Goal: Task Accomplishment & Management: Manage account settings

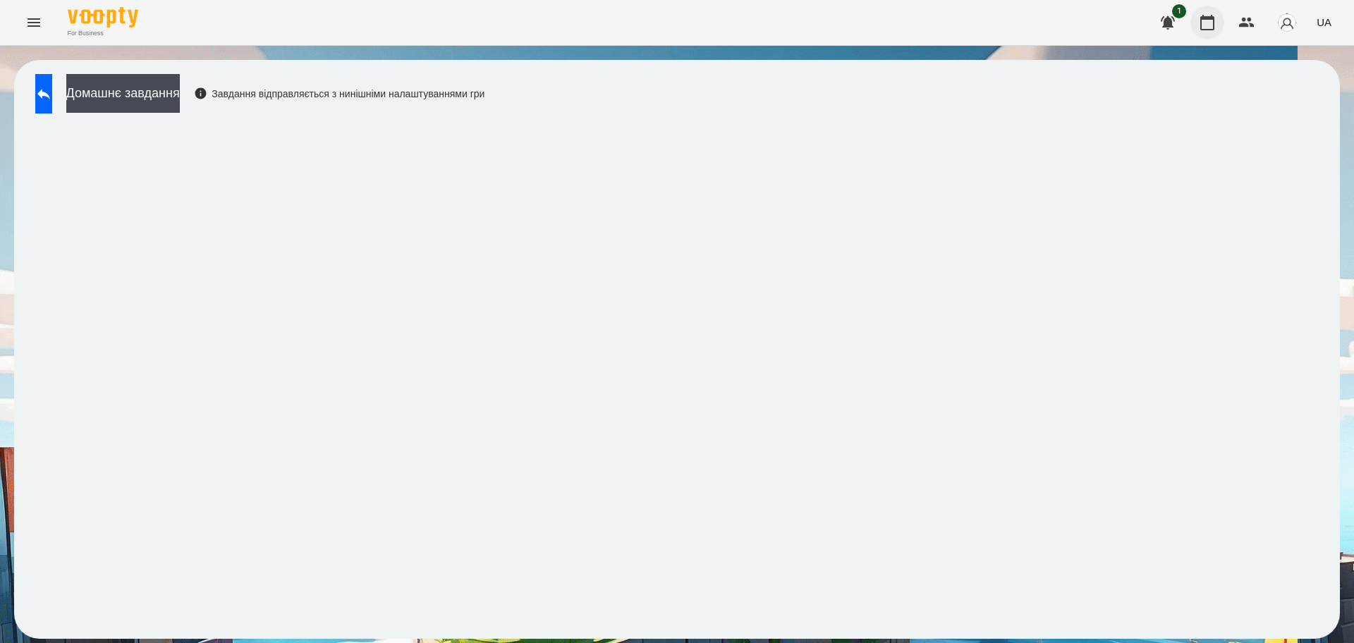
click at [1211, 24] on icon "button" at bounding box center [1206, 22] width 17 height 17
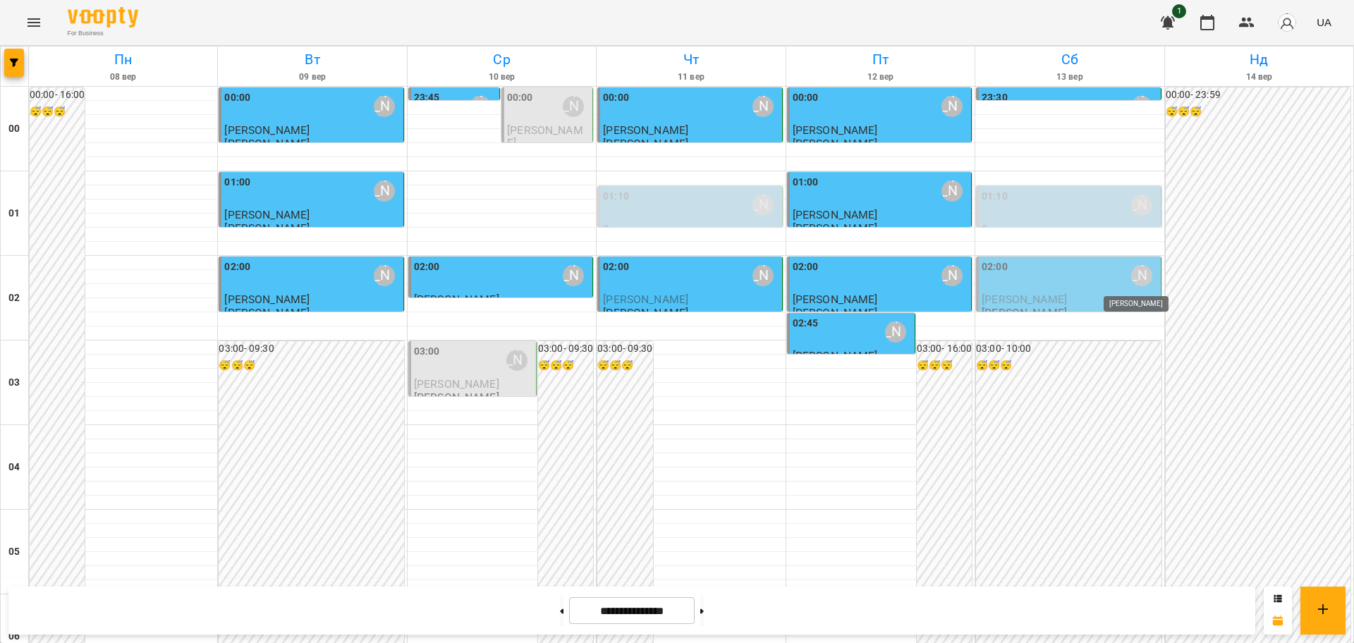
click at [1134, 276] on div "[PERSON_NAME]" at bounding box center [1141, 275] width 21 height 21
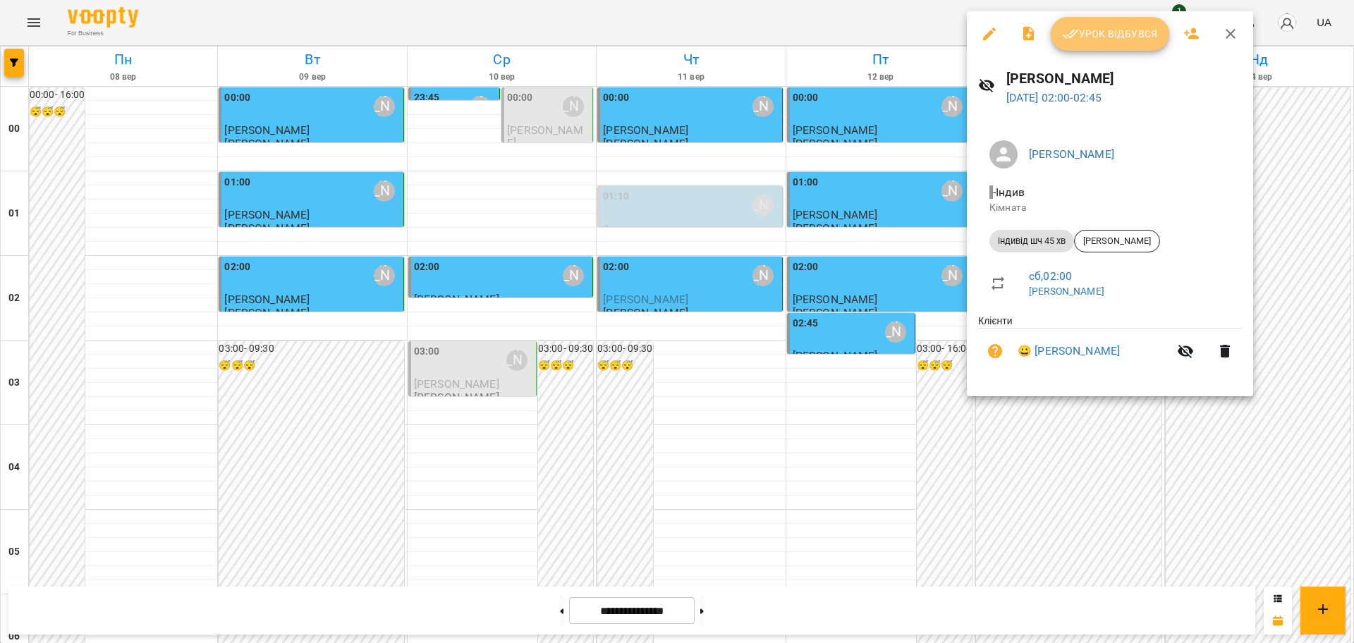
click at [1116, 27] on span "Урок відбувся" at bounding box center [1110, 33] width 96 height 17
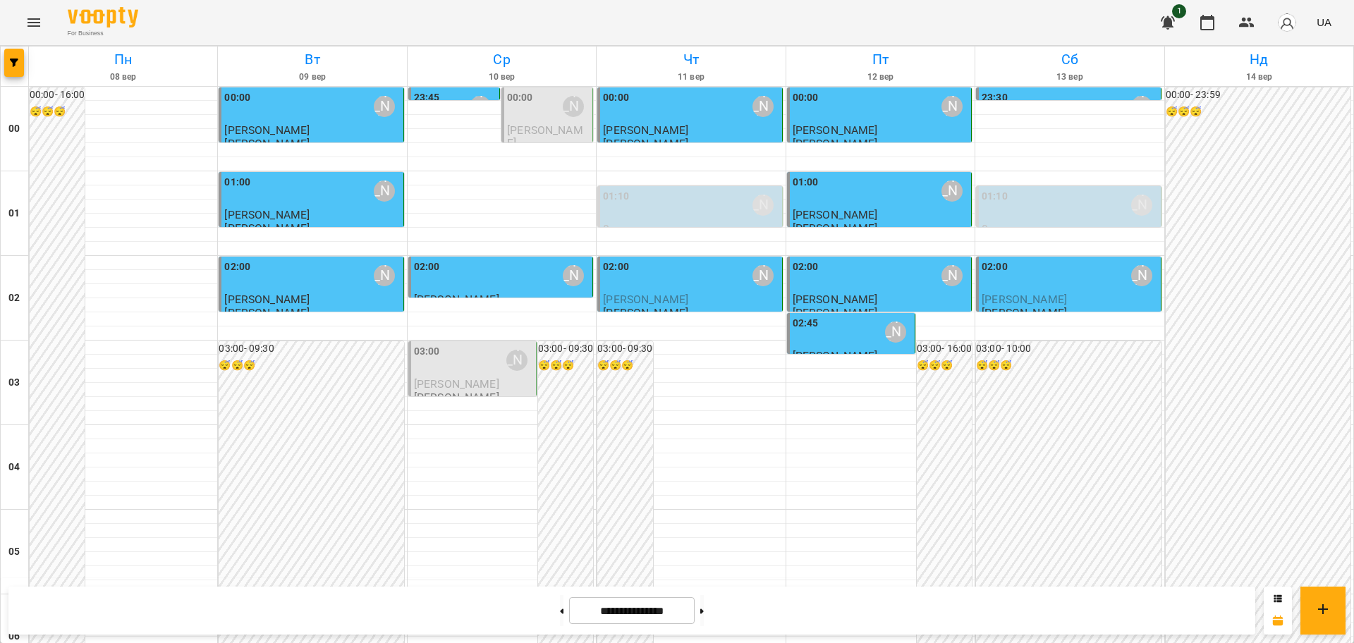
scroll to position [705, 0]
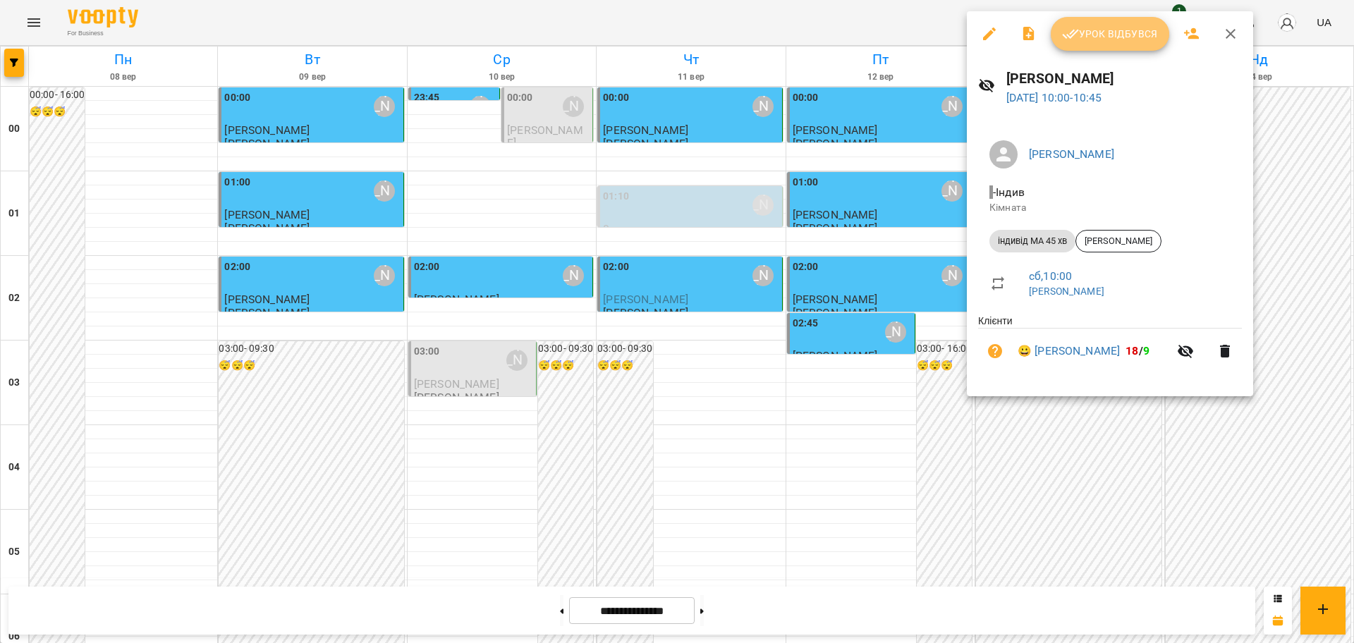
click at [1090, 25] on span "Урок відбувся" at bounding box center [1110, 33] width 96 height 17
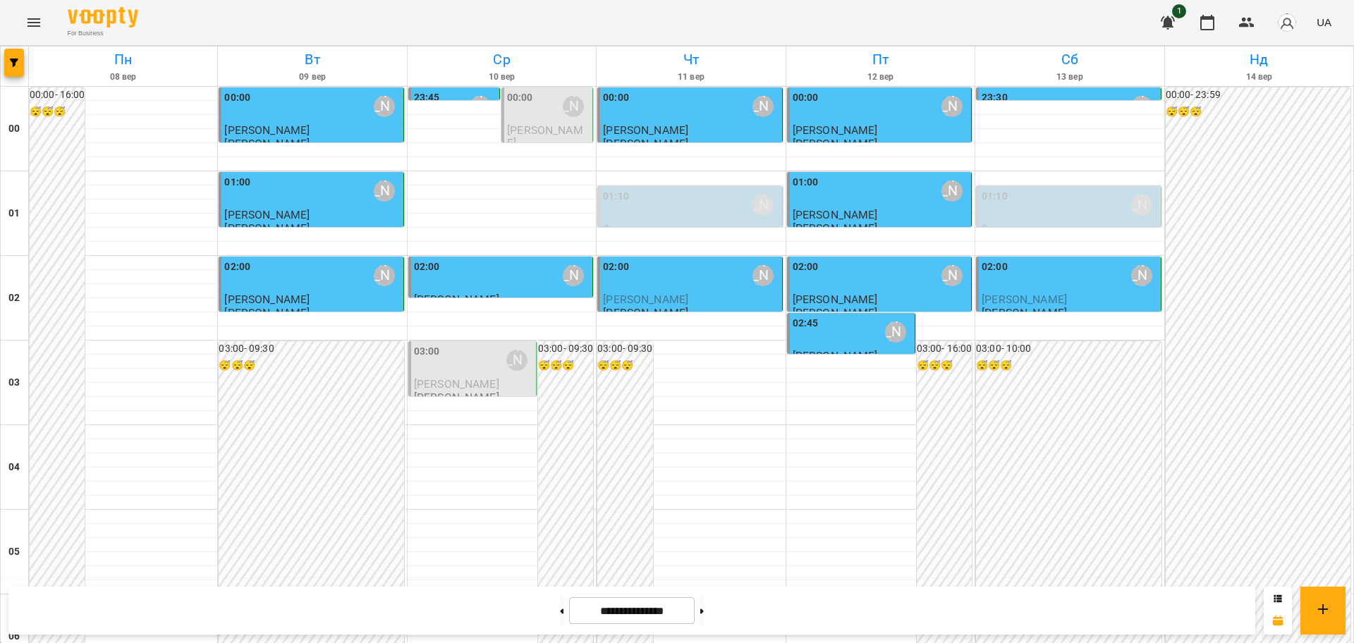
scroll to position [793, 0]
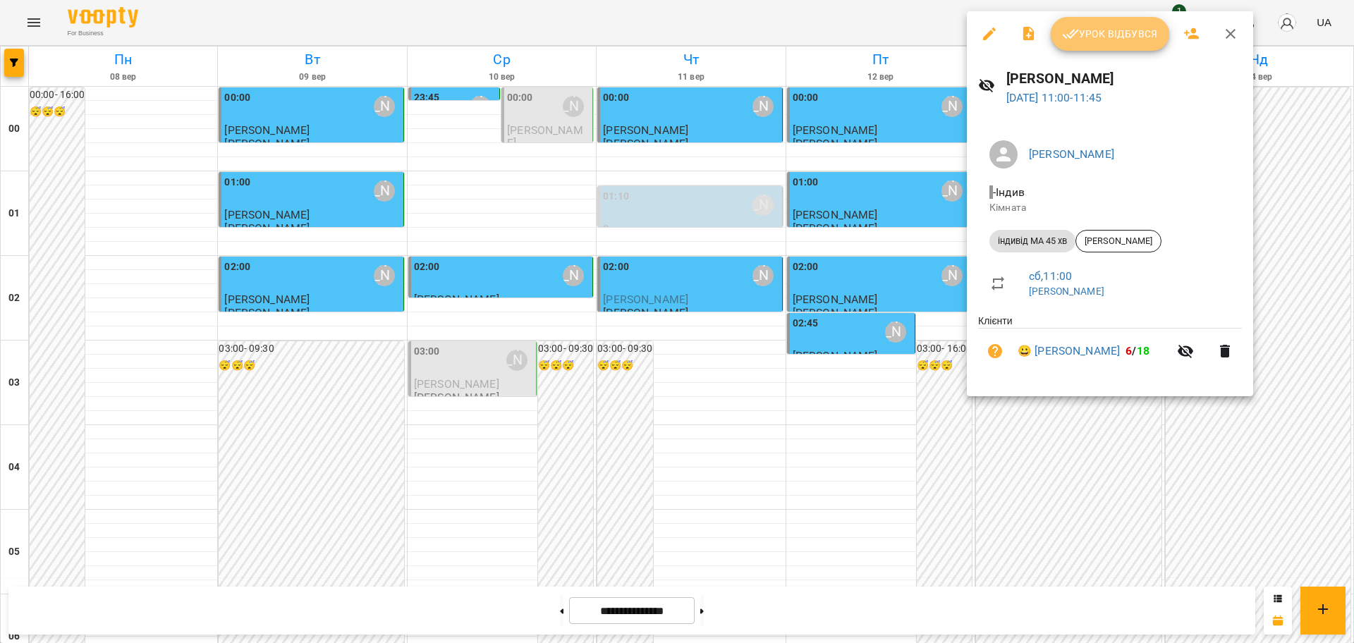
click at [1105, 44] on button "Урок відбувся" at bounding box center [1109, 34] width 118 height 34
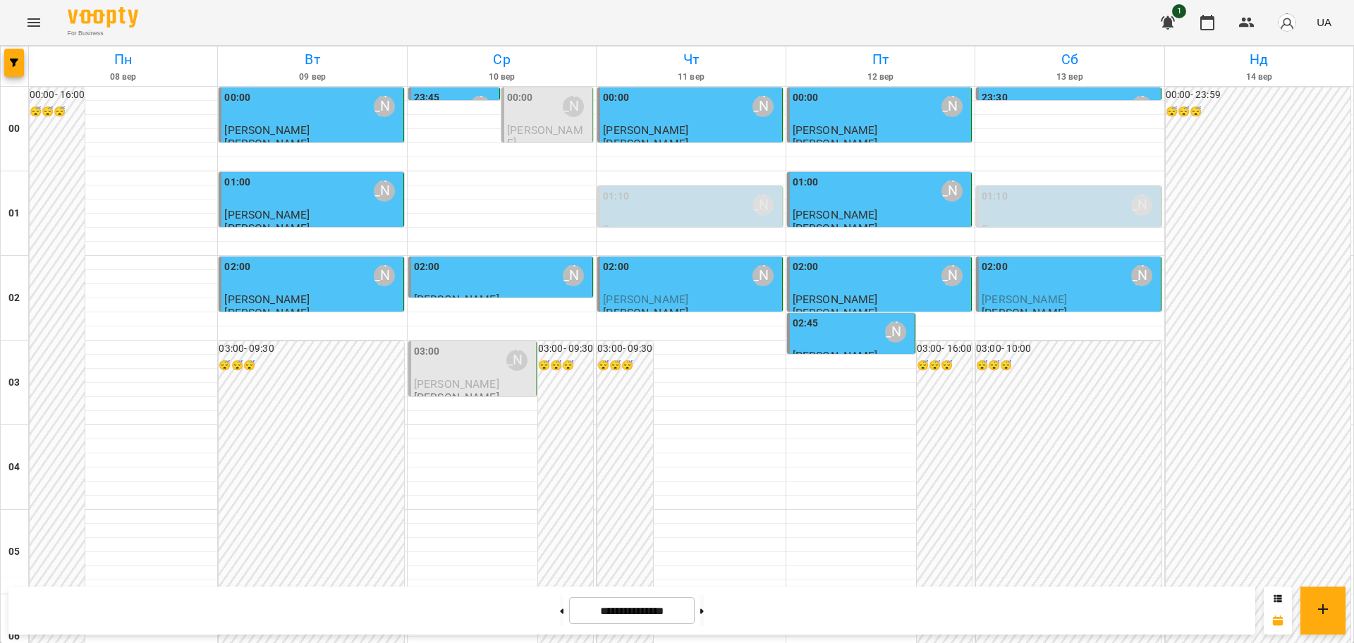
scroll to position [793, 0]
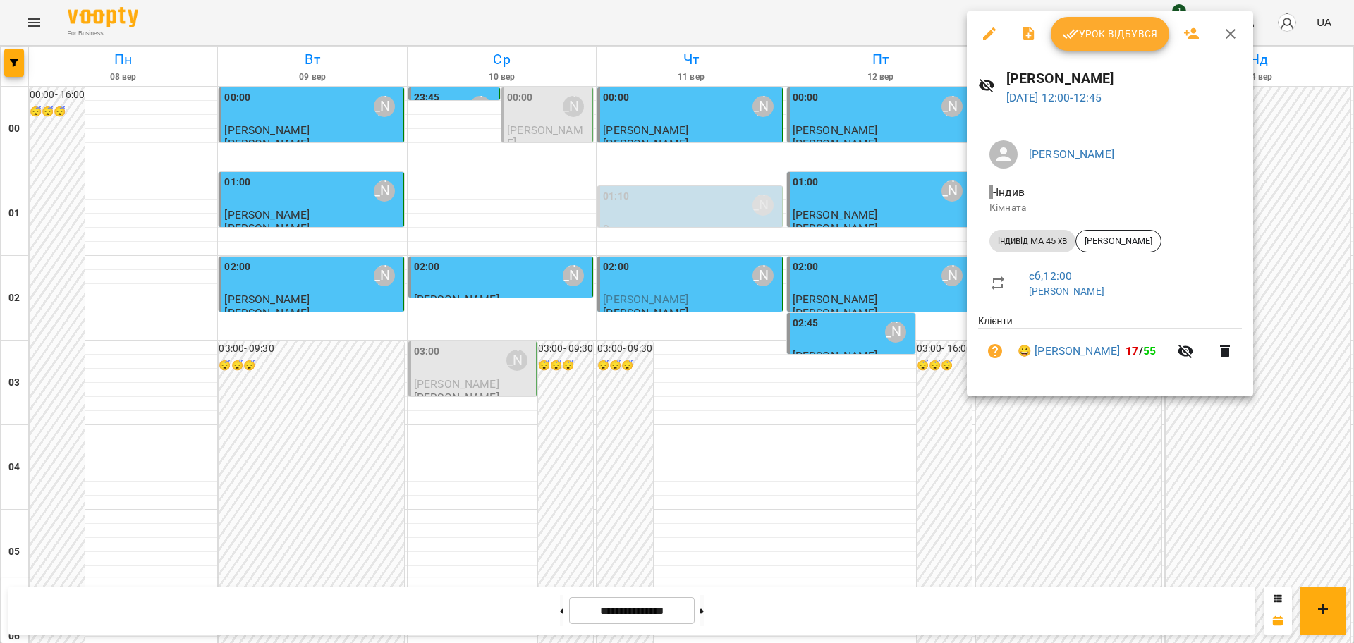
drag, startPoint x: 1115, startPoint y: 40, endPoint x: 1124, endPoint y: 34, distance: 11.1
click at [1115, 39] on span "Урок відбувся" at bounding box center [1110, 33] width 96 height 17
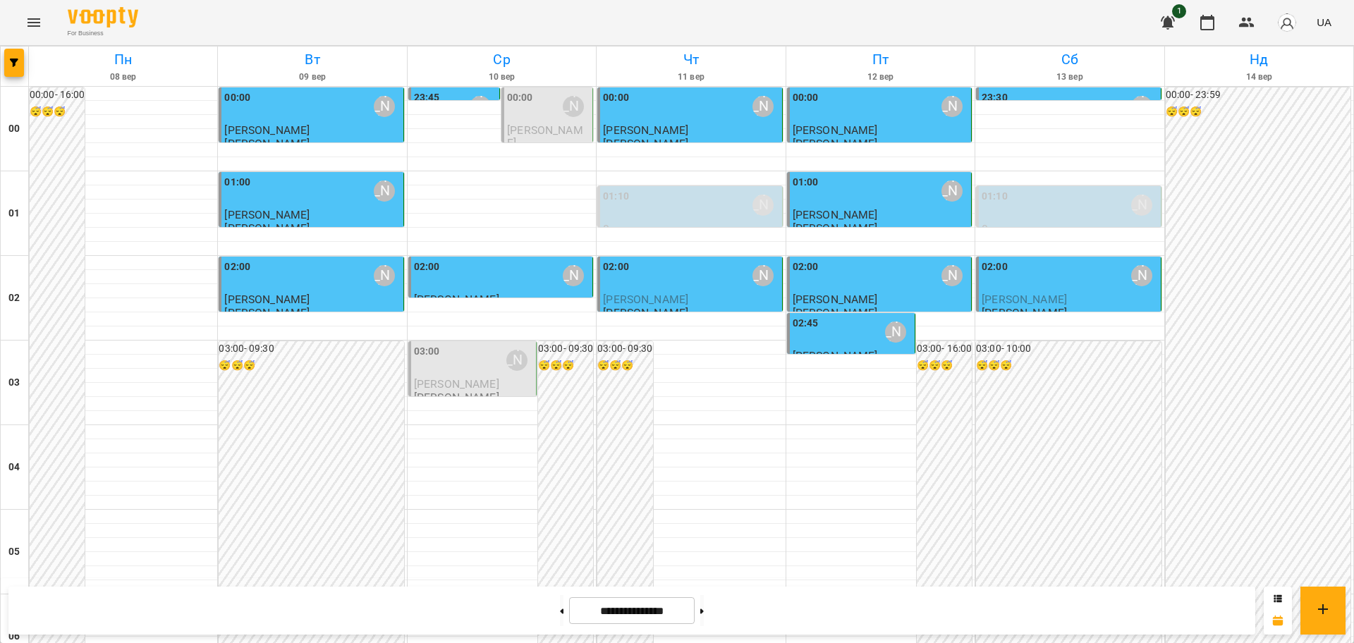
scroll to position [1185, 0]
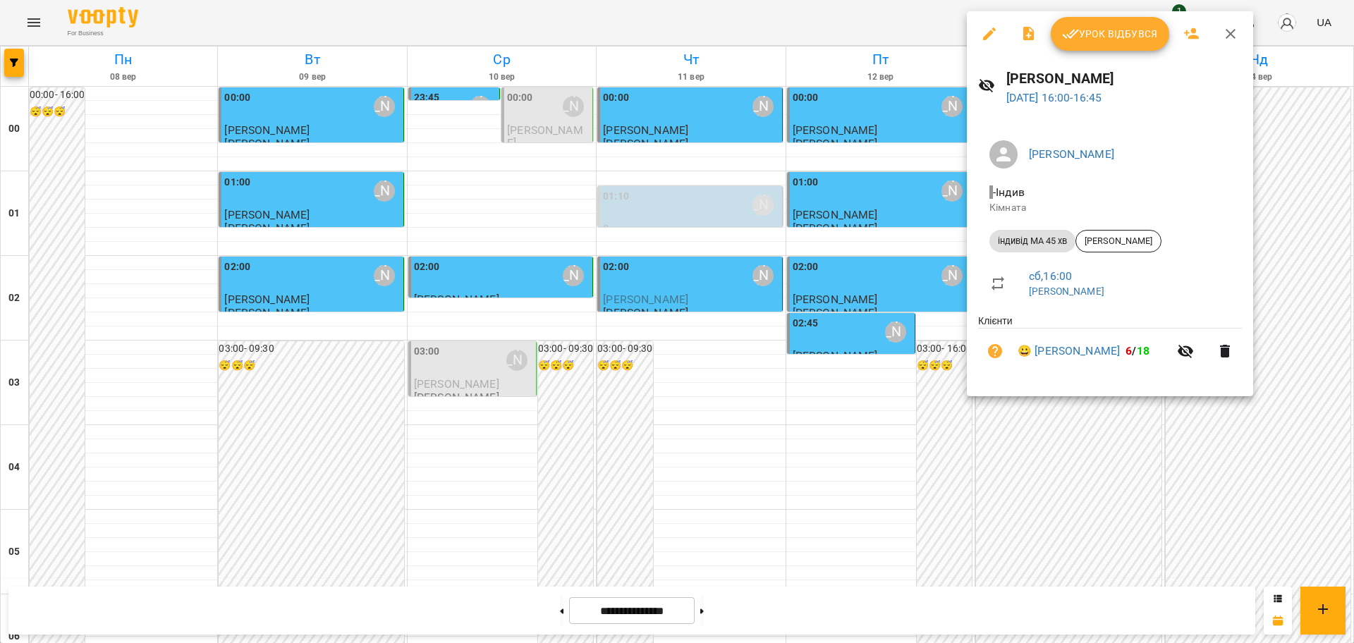
click at [1222, 37] on icon "button" at bounding box center [1230, 33] width 17 height 17
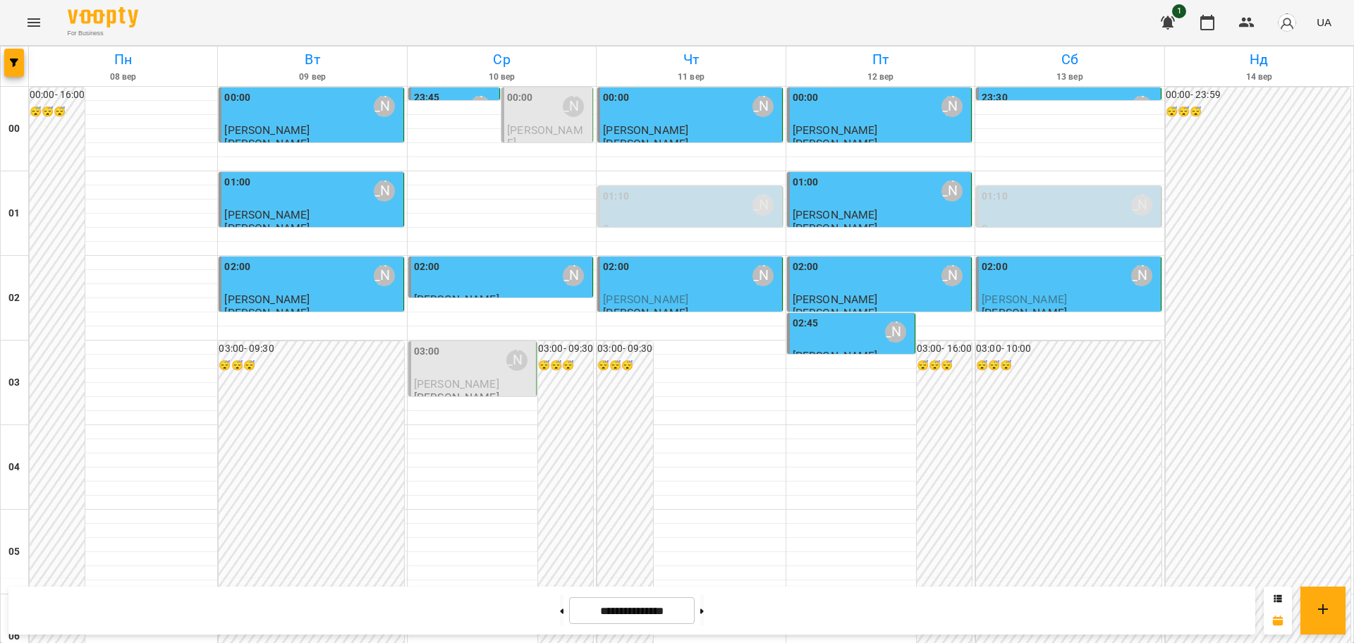
scroll to position [1234, 0]
click at [34, 17] on icon "Menu" at bounding box center [33, 22] width 17 height 17
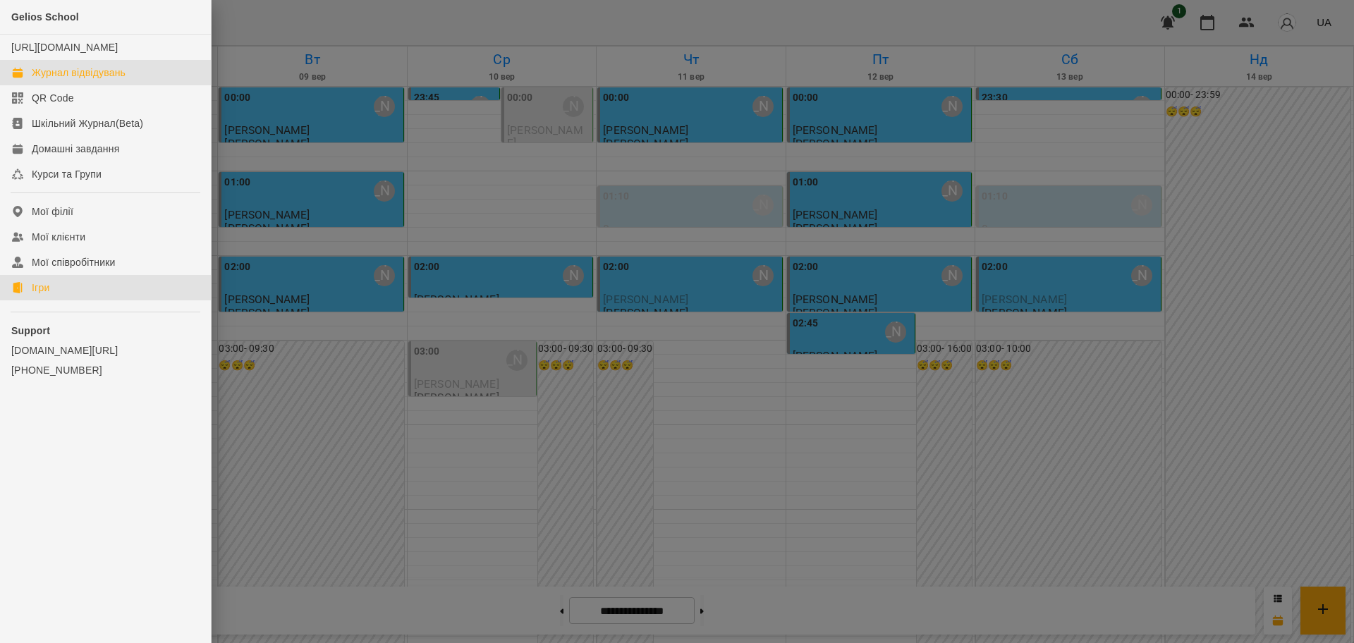
click at [51, 300] on link "Ігри" at bounding box center [105, 287] width 211 height 25
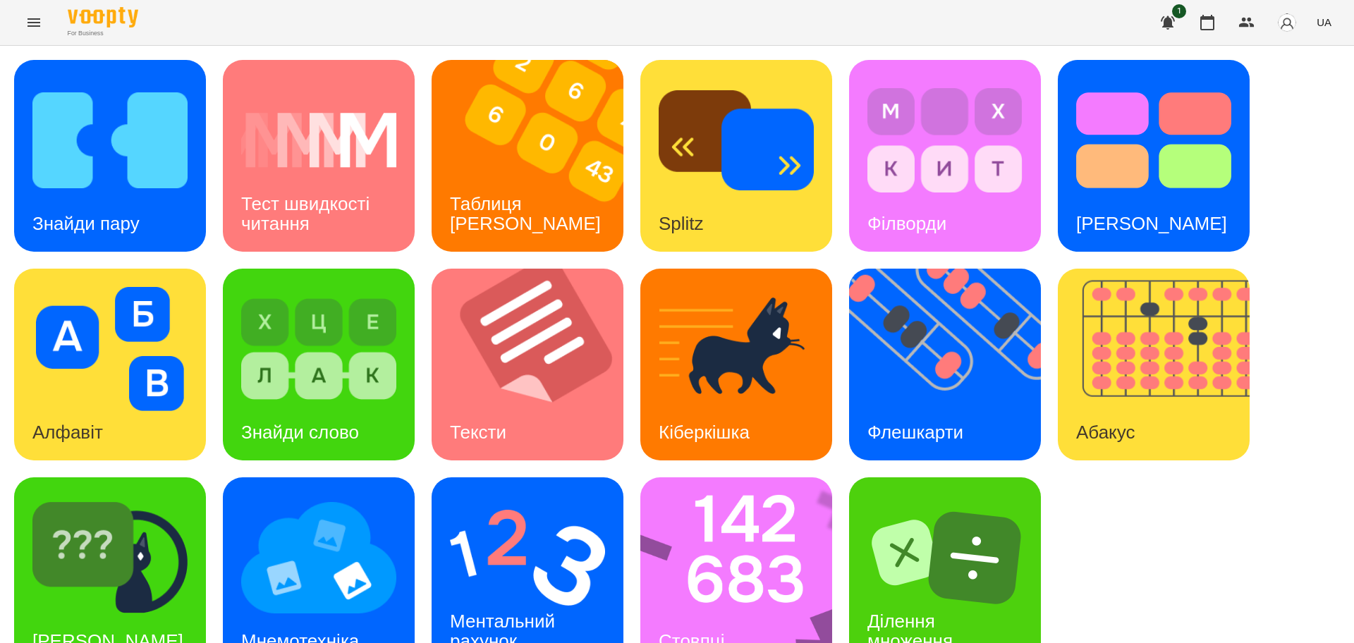
scroll to position [40, 0]
click at [952, 319] on img at bounding box center [953, 365] width 209 height 192
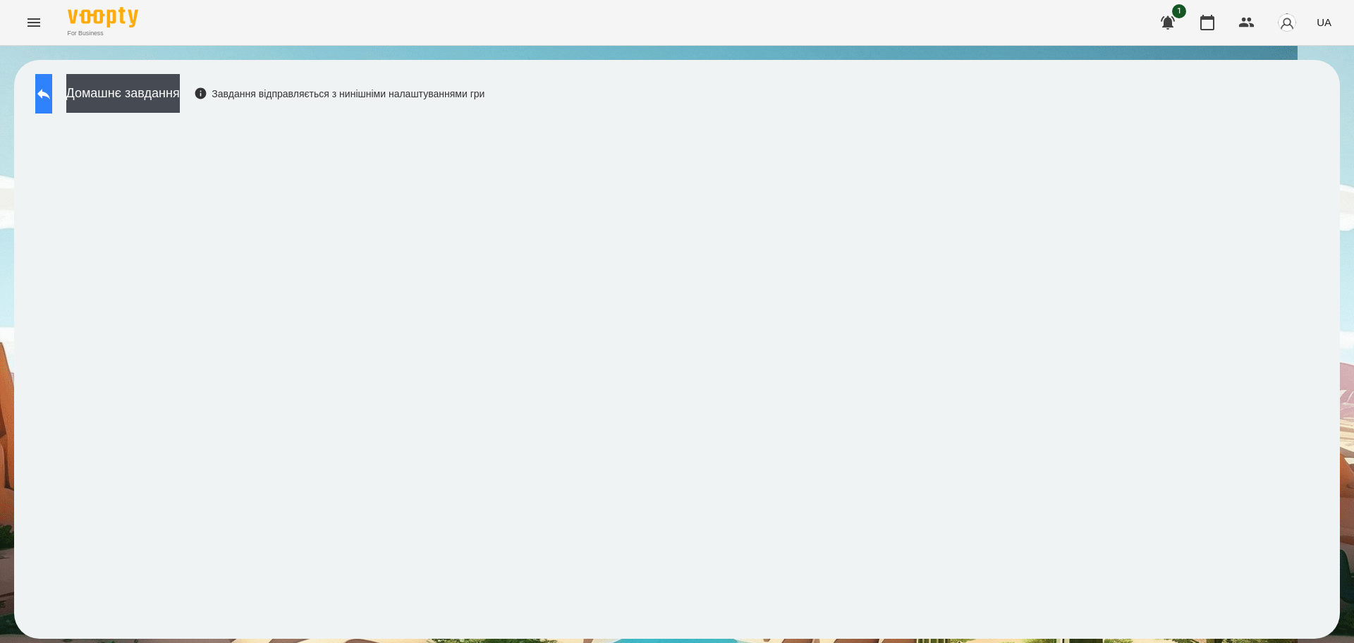
click at [51, 86] on icon at bounding box center [43, 93] width 17 height 17
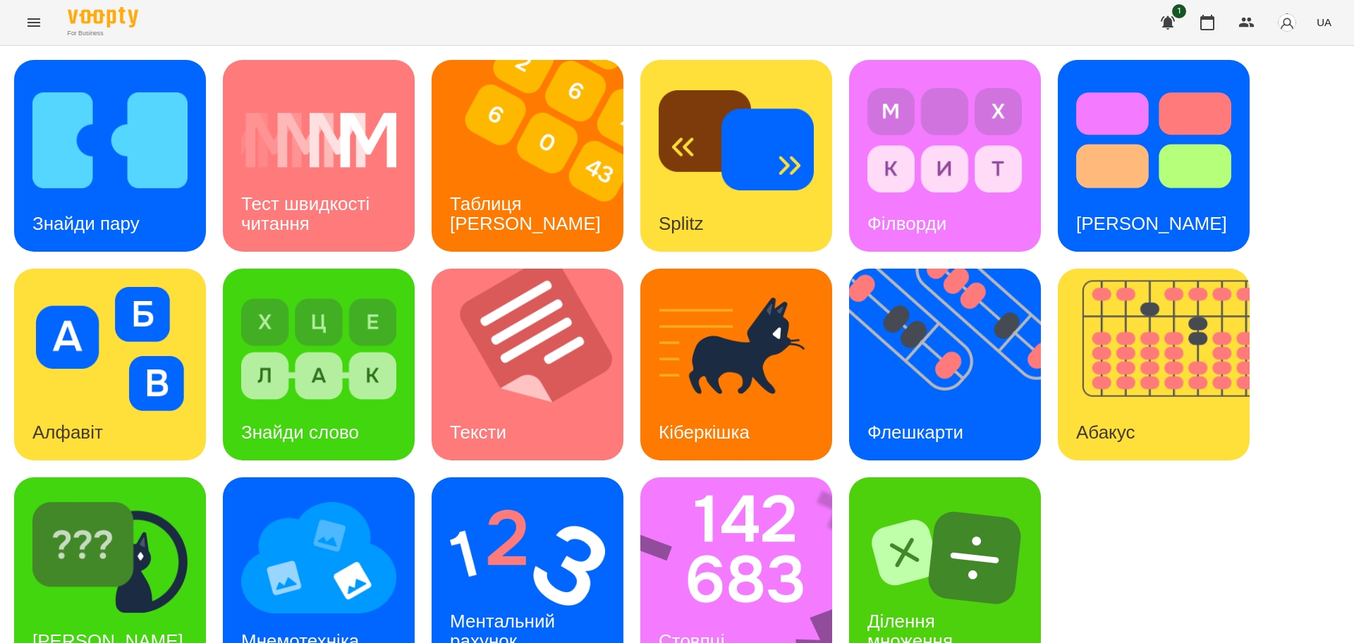
click at [1296, 204] on div "Знайди пару Тест швидкості читання Таблиця Шульте Splitz Філворди Тест Струпа А…" at bounding box center [676, 364] width 1325 height 609
click at [552, 546] on img at bounding box center [527, 558] width 155 height 124
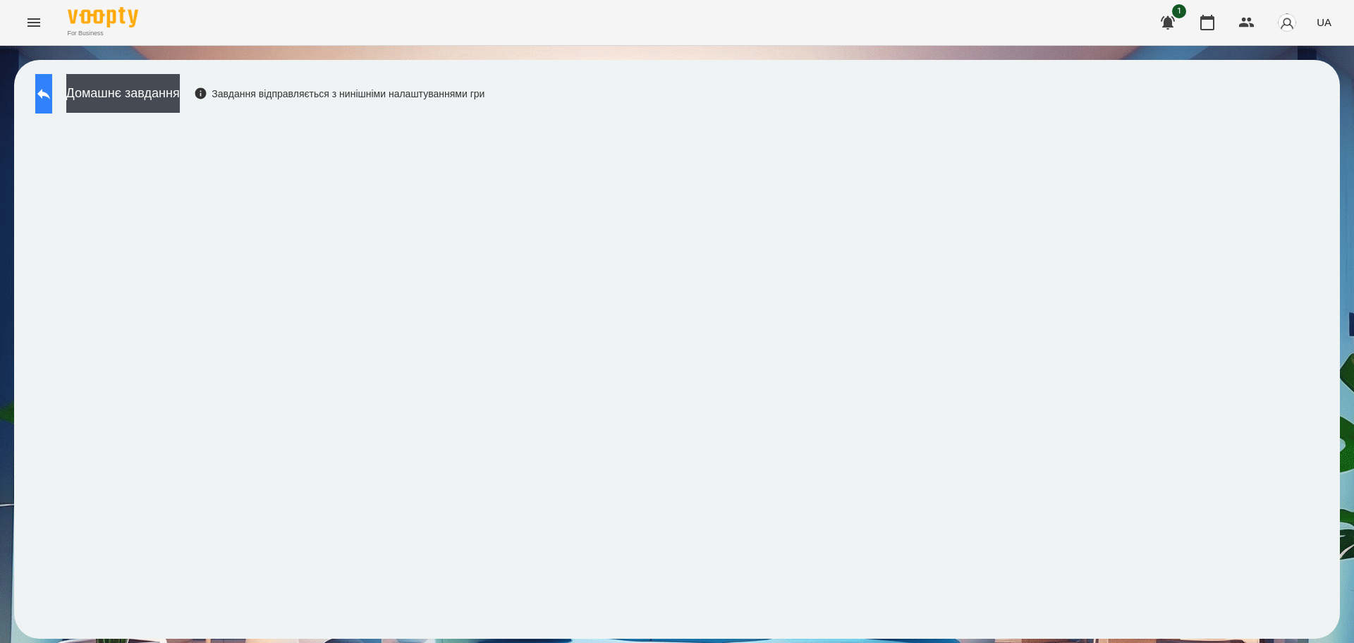
click at [52, 106] on button at bounding box center [43, 93] width 17 height 39
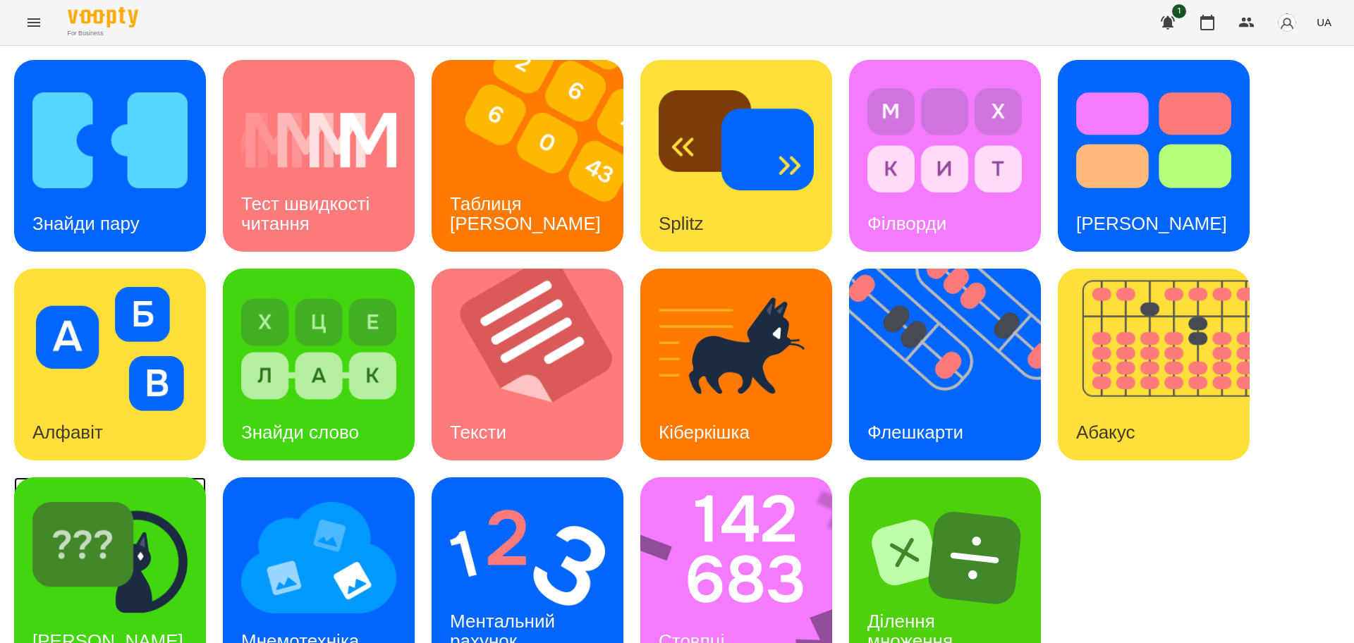
click at [170, 563] on img at bounding box center [109, 558] width 155 height 124
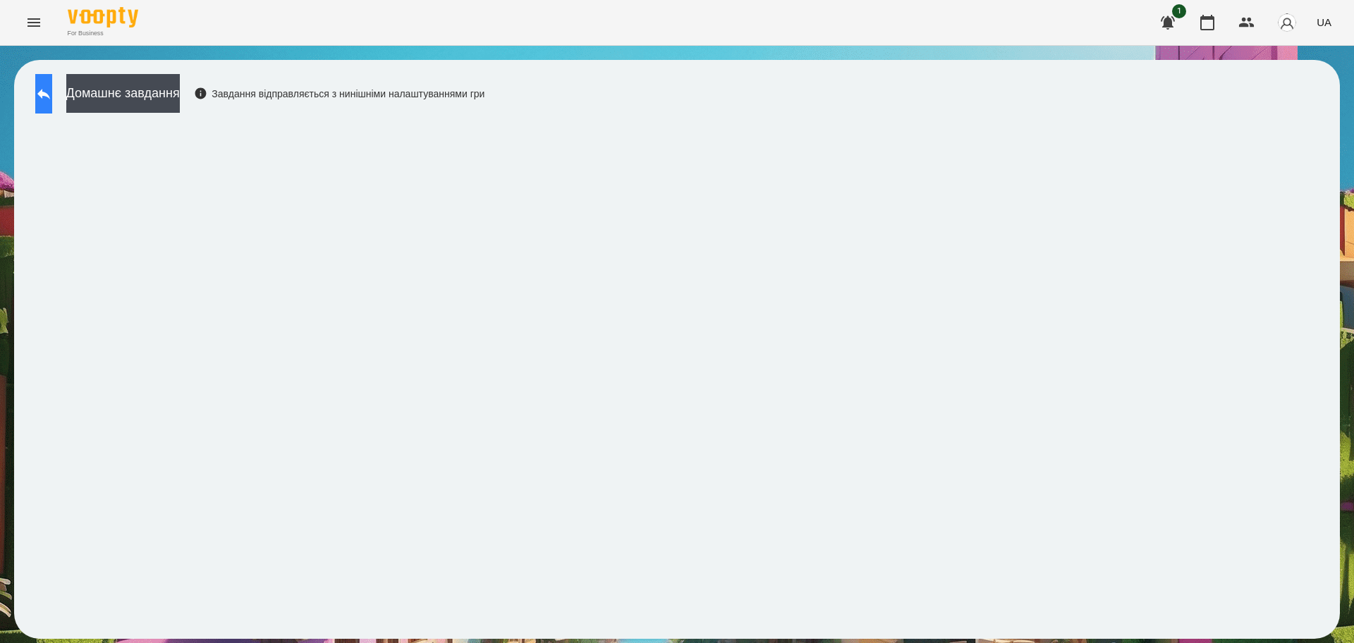
click at [52, 98] on icon at bounding box center [43, 93] width 17 height 17
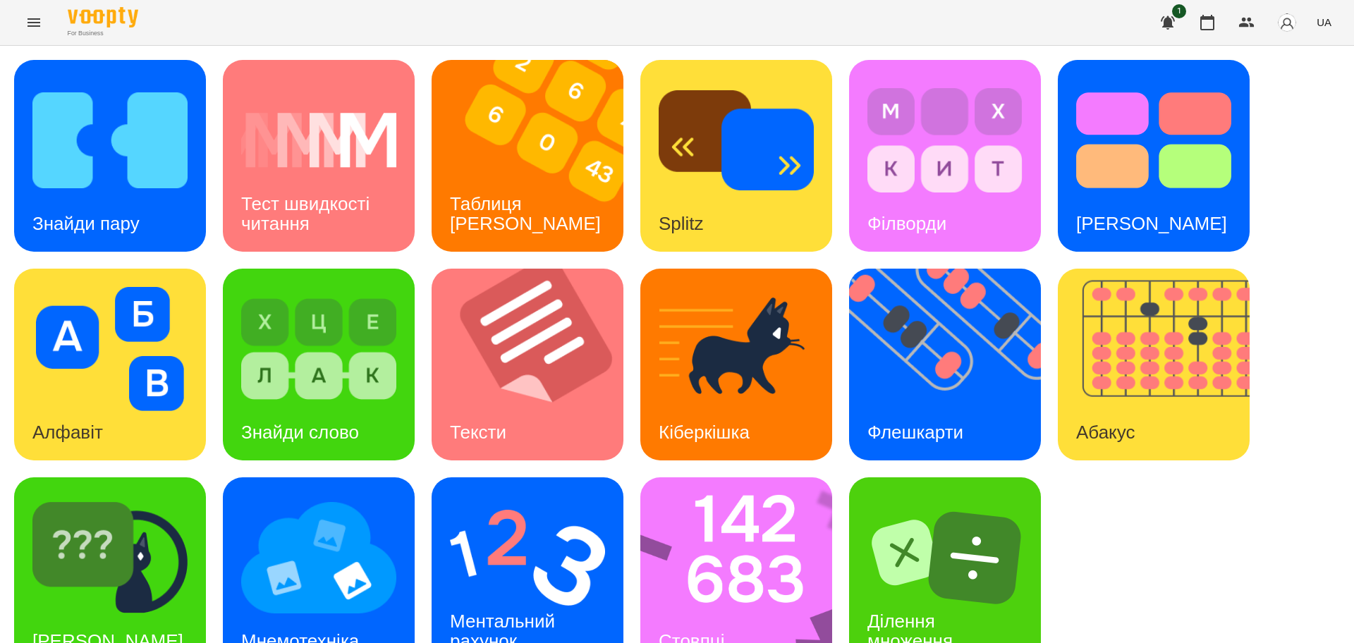
scroll to position [40, 0]
click at [529, 538] on img at bounding box center [527, 558] width 155 height 124
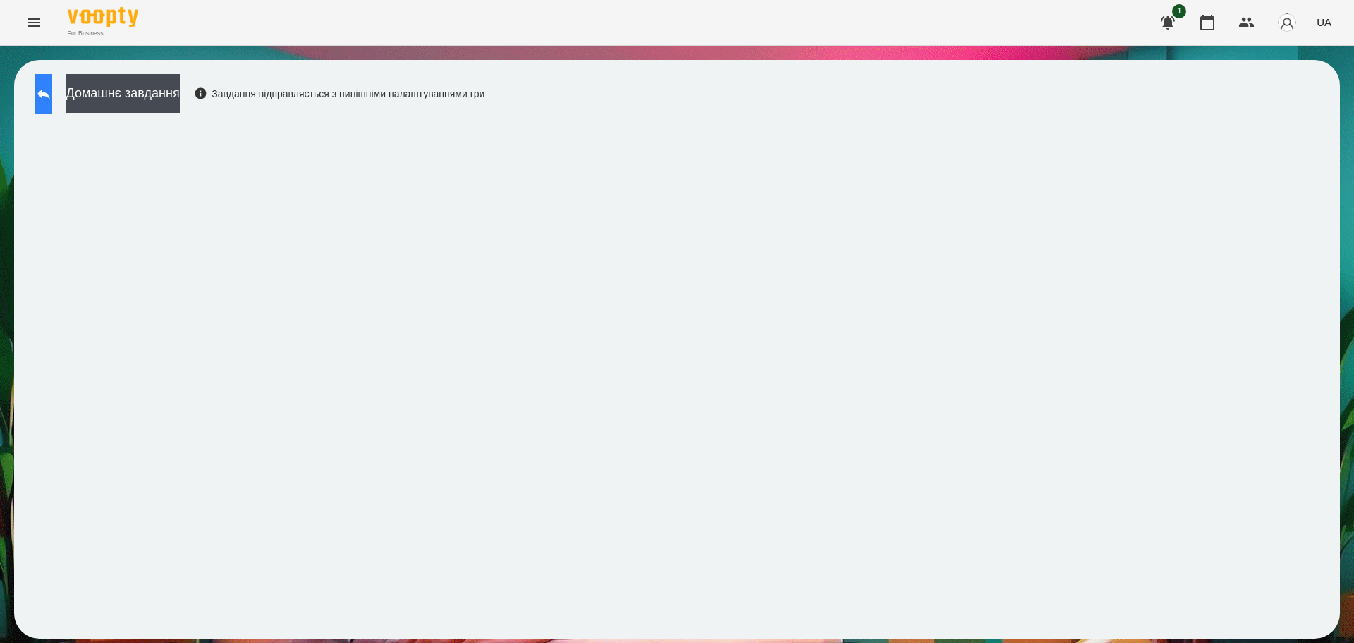
click at [48, 95] on button at bounding box center [43, 93] width 17 height 39
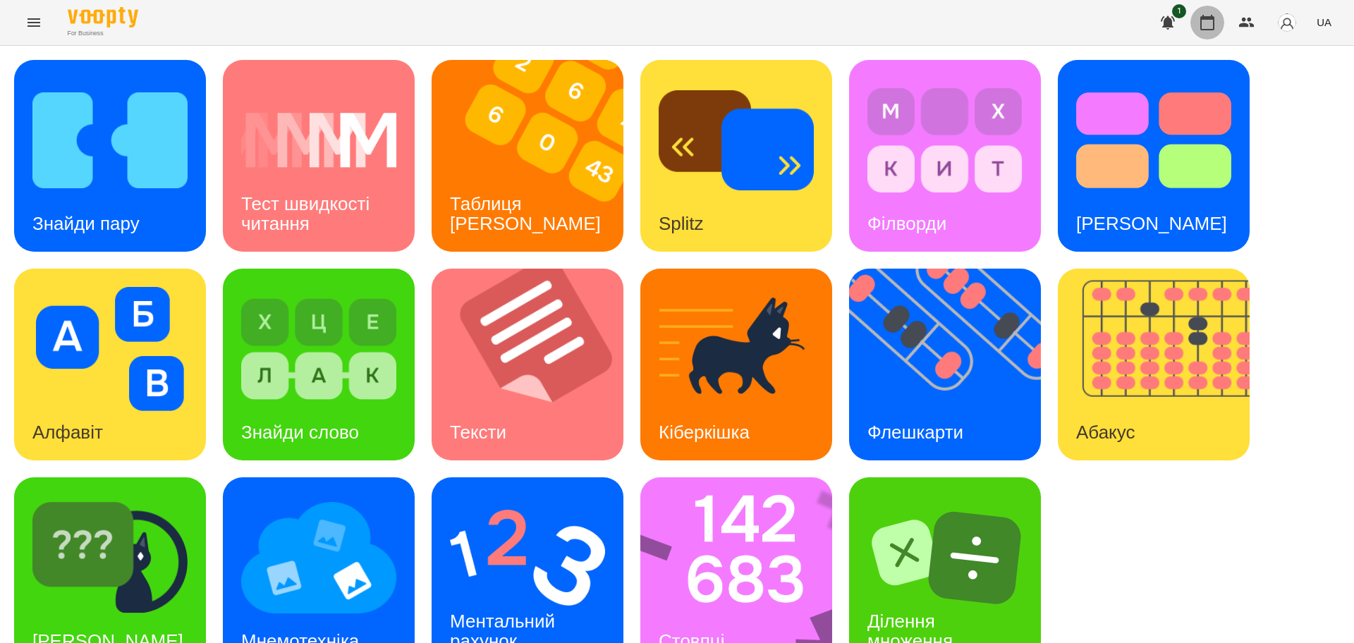
click at [1210, 24] on icon "button" at bounding box center [1206, 22] width 17 height 17
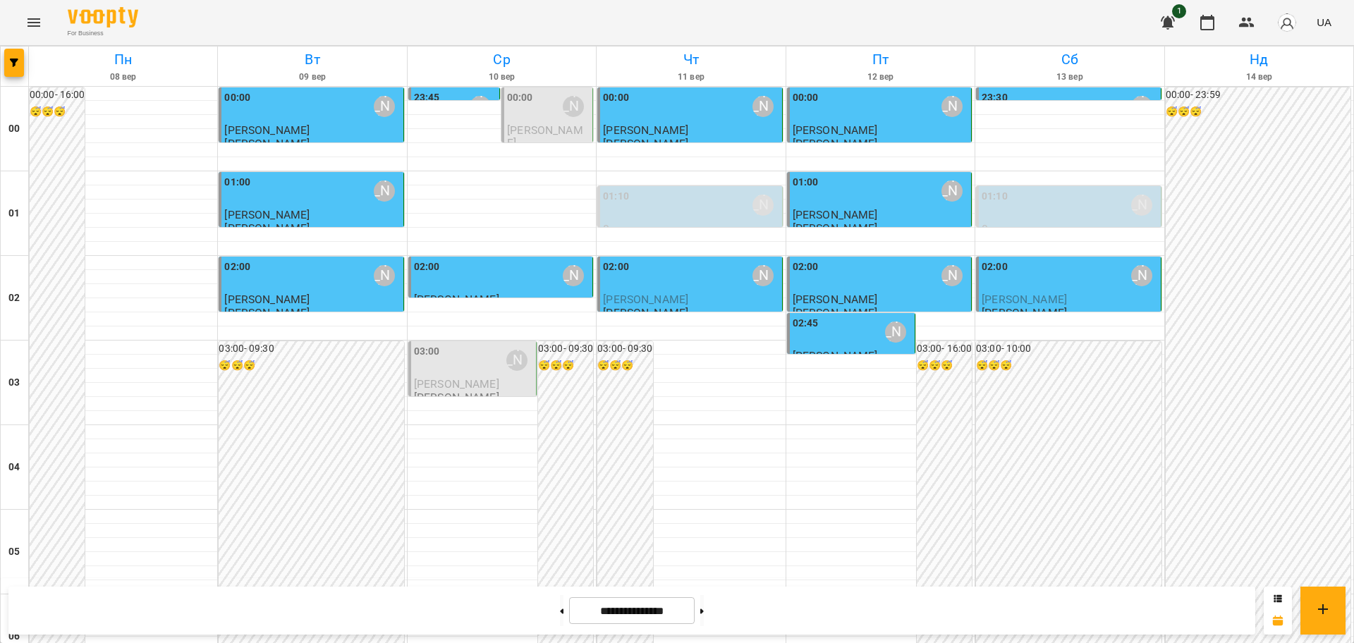
scroll to position [1146, 0]
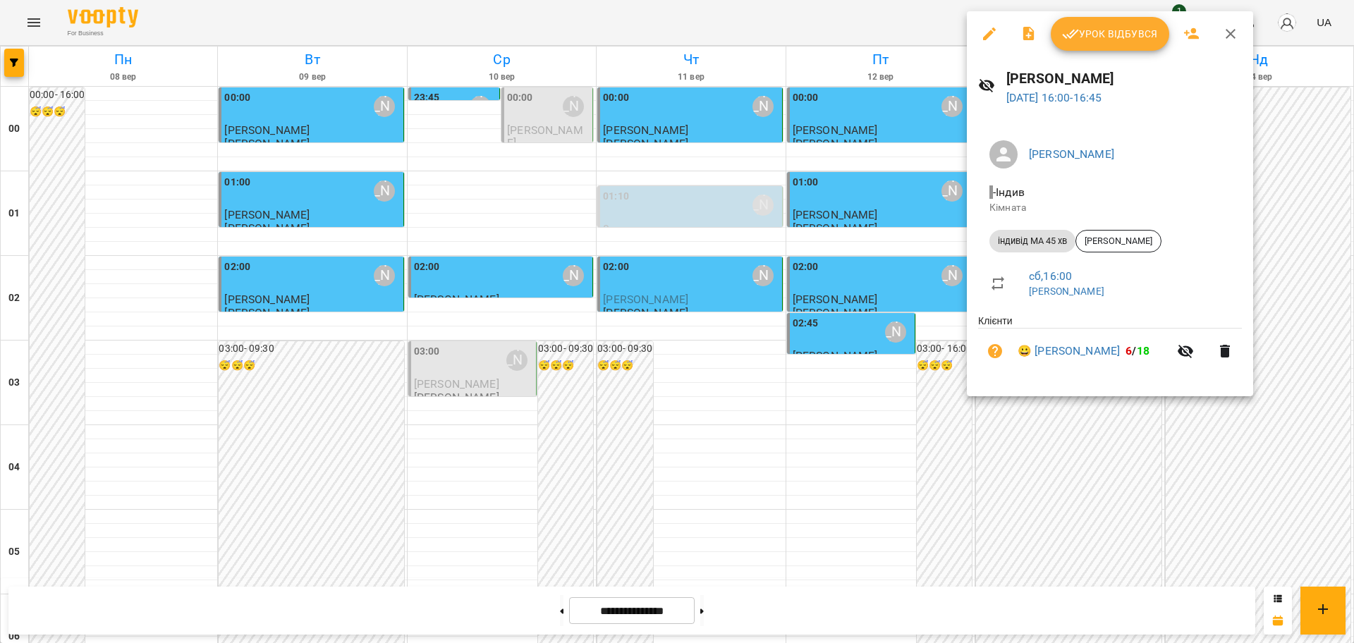
click at [1139, 30] on span "Урок відбувся" at bounding box center [1110, 33] width 96 height 17
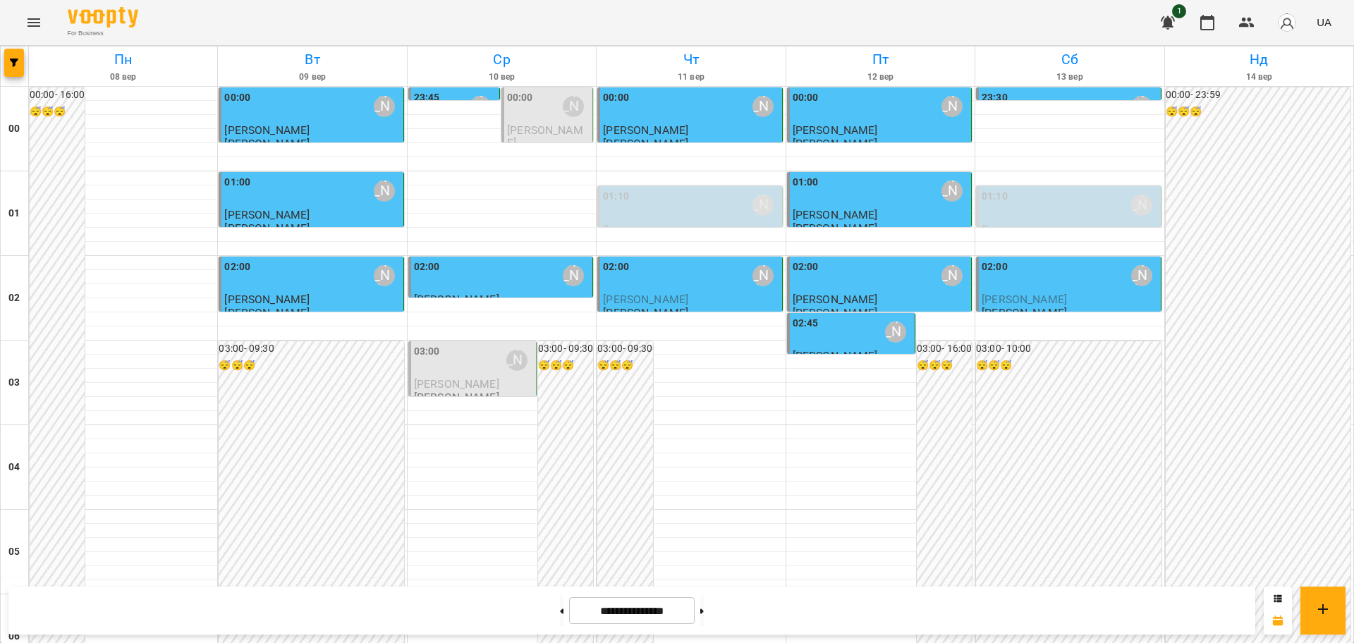
scroll to position [1538, 0]
click at [35, 23] on icon "Menu" at bounding box center [33, 22] width 17 height 17
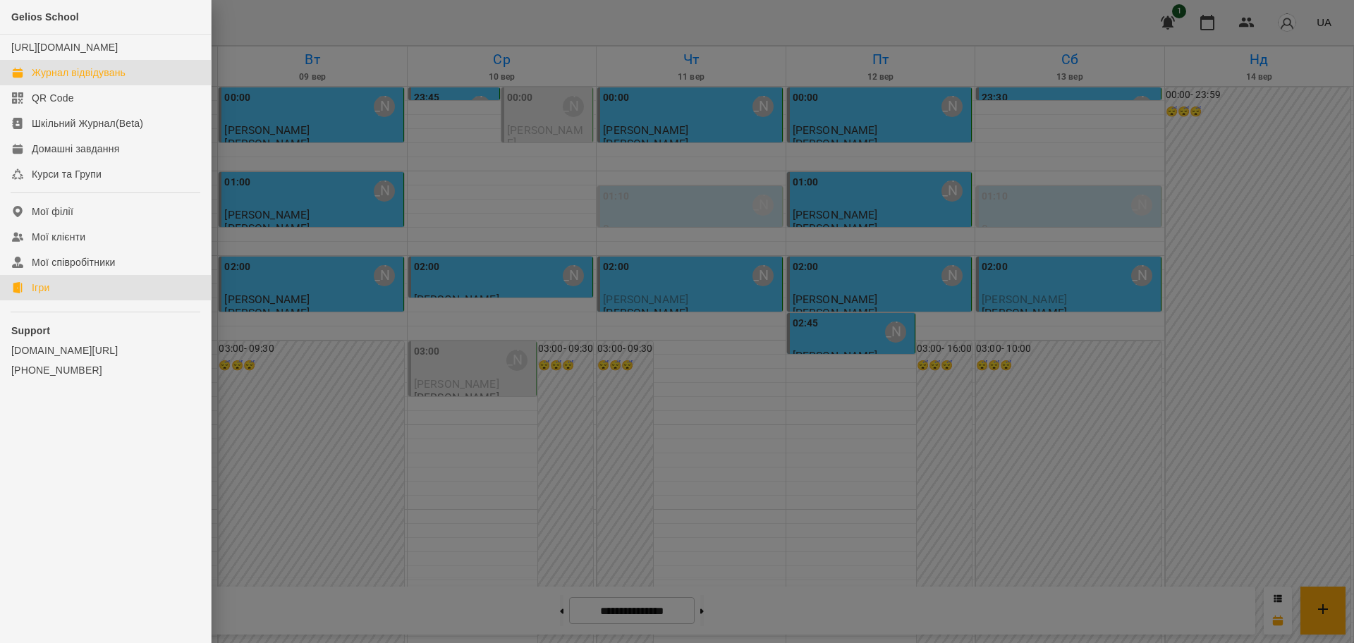
click at [56, 298] on link "Ігри" at bounding box center [105, 287] width 211 height 25
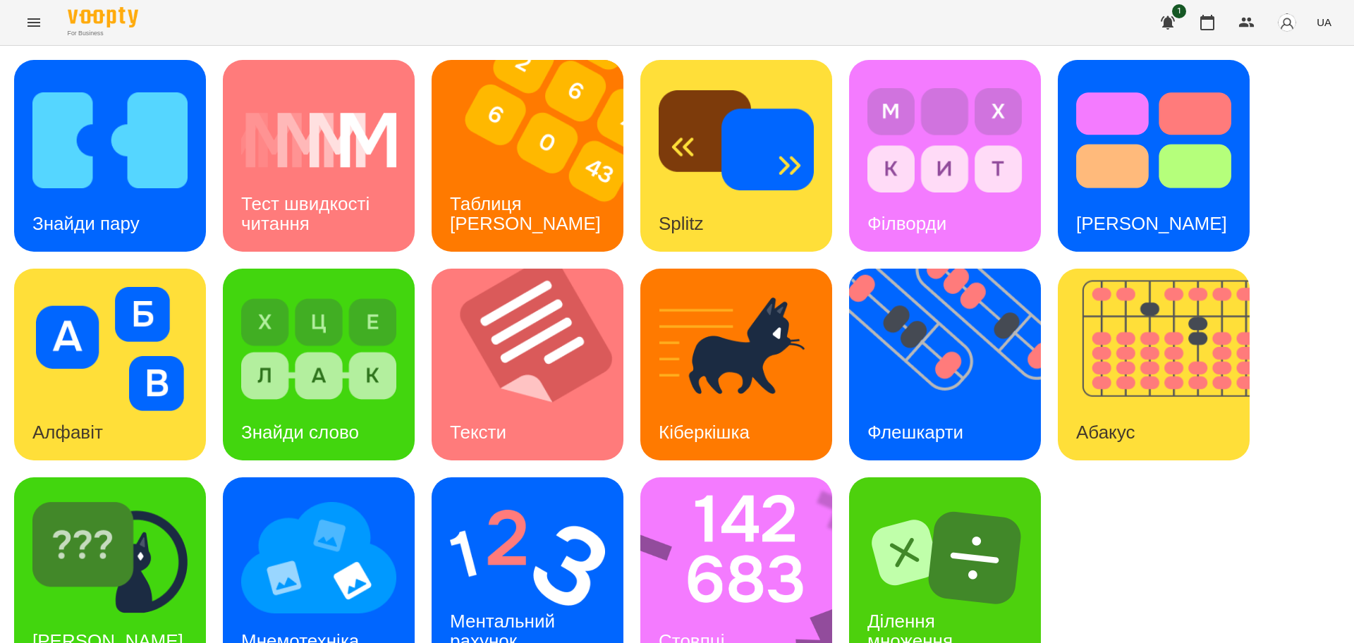
scroll to position [40, 0]
click at [516, 519] on img at bounding box center [527, 558] width 155 height 124
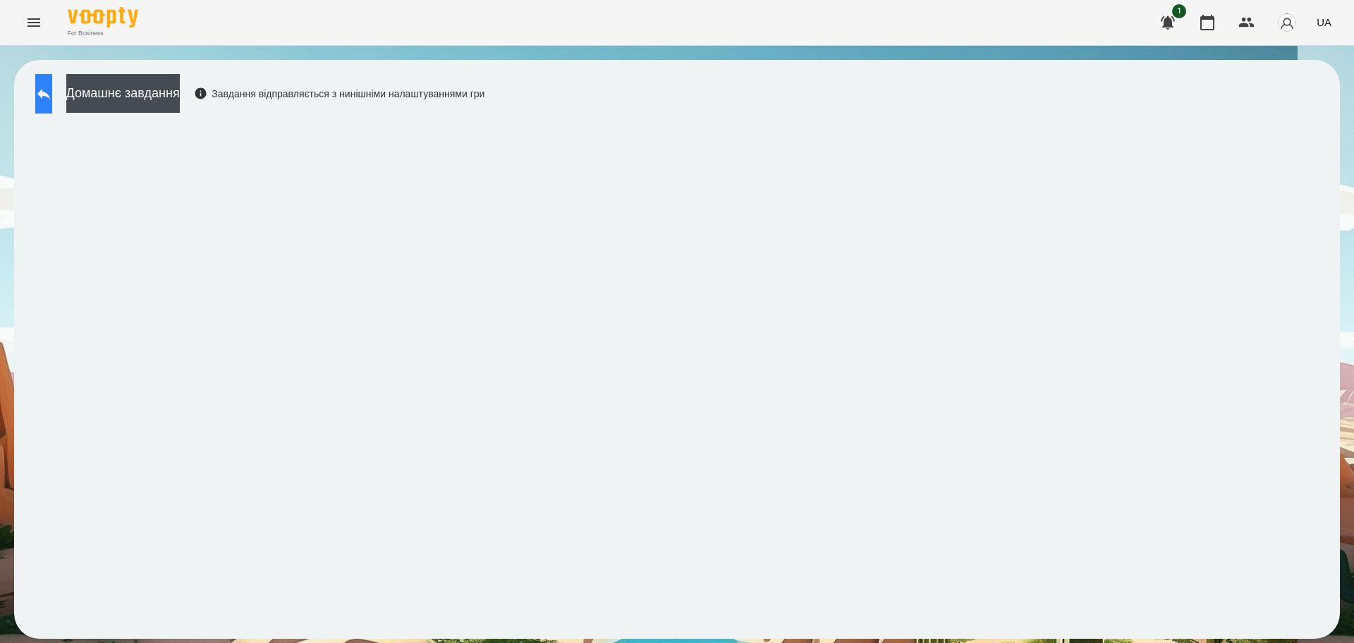
click at [51, 94] on icon at bounding box center [43, 93] width 17 height 17
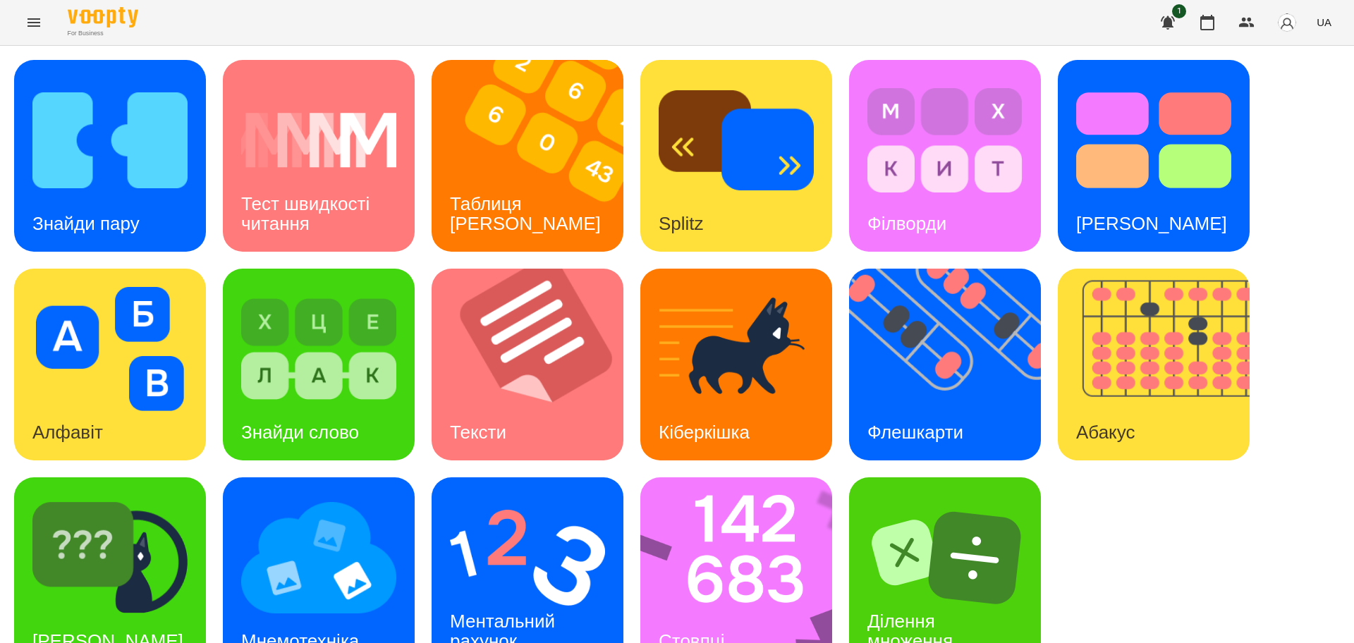
scroll to position [40, 0]
click at [513, 594] on div "Ментальний рахунок" at bounding box center [504, 631] width 147 height 75
